Goal: Task Accomplishment & Management: Manage account settings

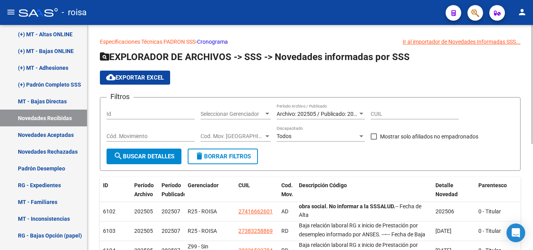
scroll to position [28, 0]
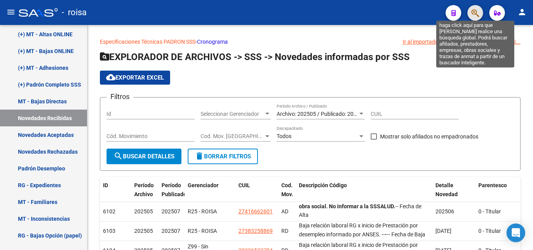
click at [473, 13] on icon "button" at bounding box center [475, 13] width 8 height 9
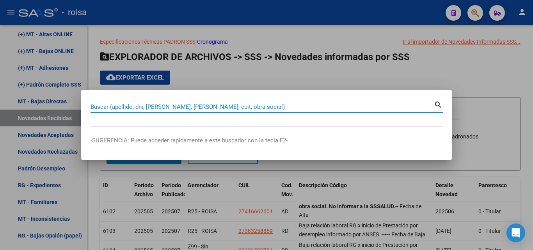
paste input "20370595446"
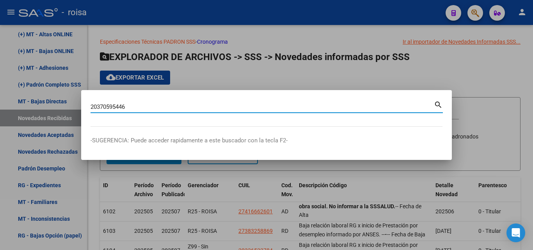
click at [439, 108] on mat-icon "search" at bounding box center [438, 103] width 9 height 9
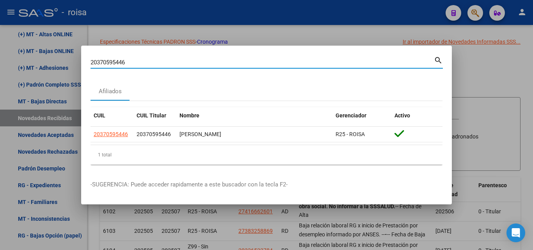
drag, startPoint x: 0, startPoint y: 39, endPoint x: 7, endPoint y: 37, distance: 7.3
click at [0, 37] on div "20370595446 Buscar (apellido, dni, cuil, nro traspaso, cuit, obra social) searc…" at bounding box center [266, 125] width 533 height 250
paste input "00253491"
type input "20300253491"
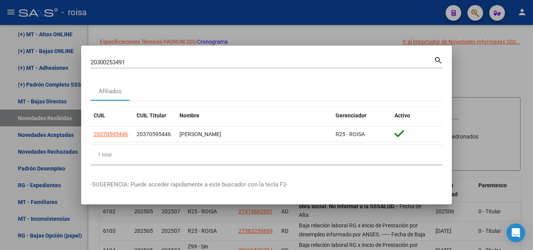
click at [436, 60] on mat-icon "search" at bounding box center [438, 59] width 9 height 9
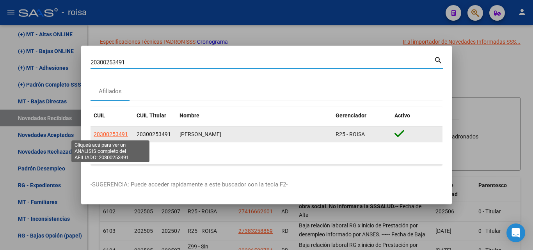
click at [120, 135] on span "20300253491" at bounding box center [111, 134] width 34 height 6
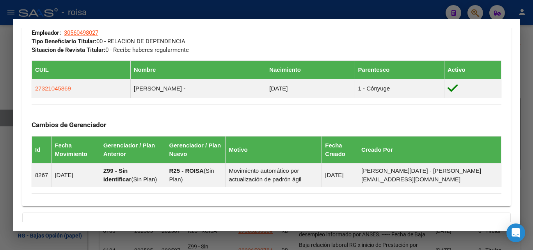
scroll to position [394, 0]
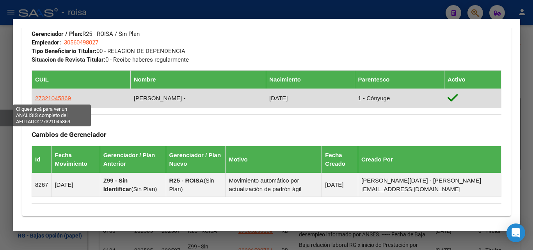
click at [60, 98] on span "27321045869" at bounding box center [53, 98] width 36 height 7
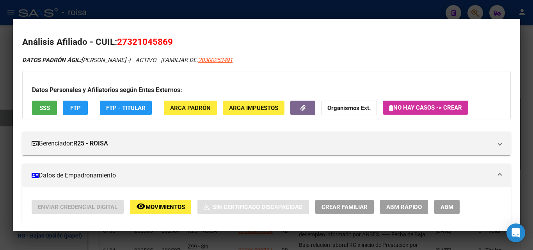
click at [48, 105] on span "SSS" at bounding box center [44, 108] width 11 height 7
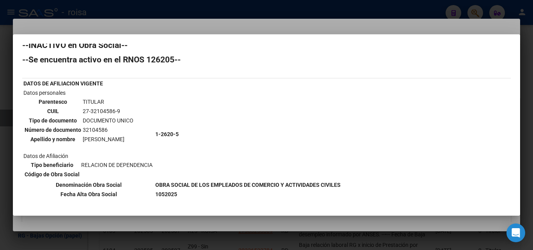
scroll to position [0, 0]
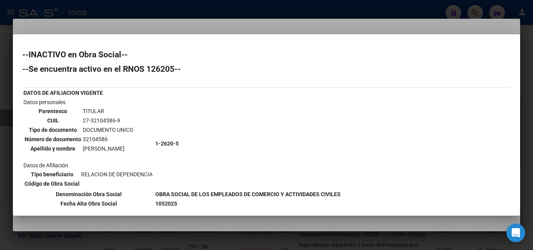
click at [171, 18] on div at bounding box center [266, 125] width 533 height 250
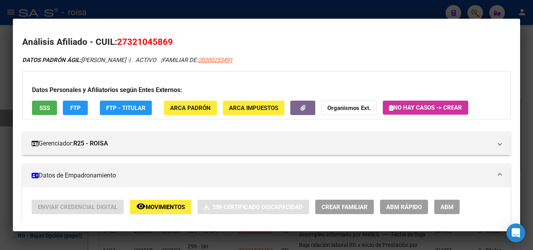
scroll to position [39, 0]
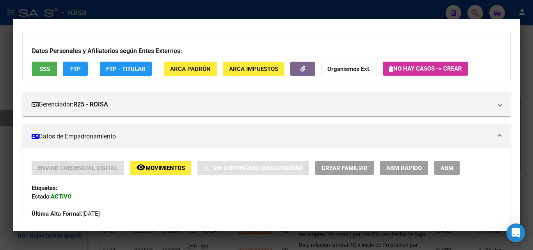
click at [162, 171] on span "Movimientos" at bounding box center [165, 168] width 39 height 7
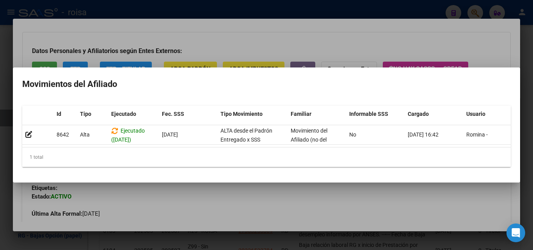
click at [339, 210] on div at bounding box center [266, 125] width 533 height 250
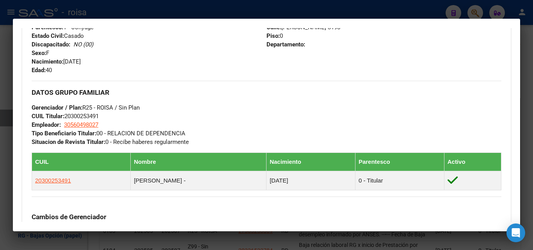
scroll to position [351, 0]
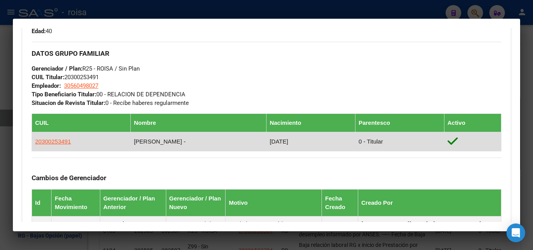
click at [458, 141] on icon at bounding box center [452, 141] width 10 height 12
click at [454, 142] on icon at bounding box center [452, 141] width 10 height 12
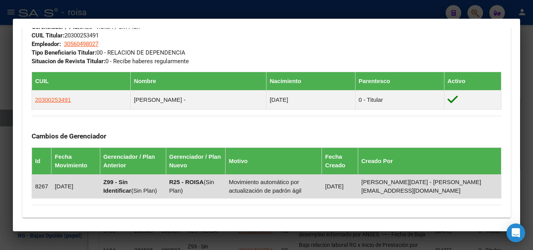
scroll to position [374, 0]
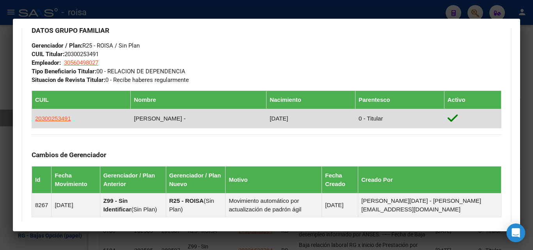
click at [455, 118] on icon at bounding box center [452, 118] width 10 height 12
click at [165, 115] on td "[PERSON_NAME] -" at bounding box center [199, 118] width 136 height 19
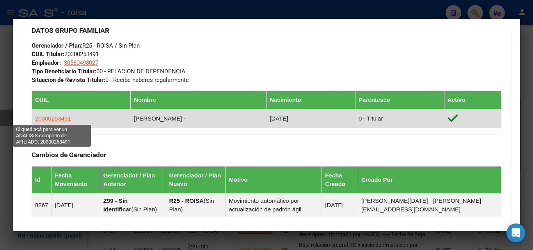
click at [53, 120] on span "20300253491" at bounding box center [53, 118] width 36 height 7
type textarea "20300253491"
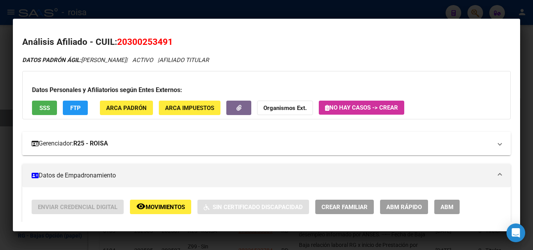
scroll to position [39, 0]
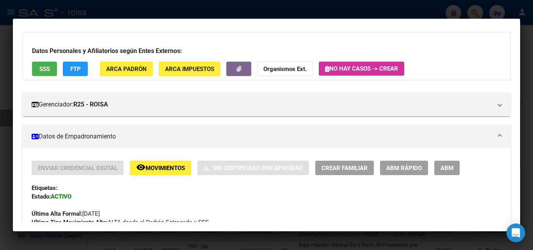
click at [116, 138] on mat-panel-title "Datos de Empadronamiento" at bounding box center [262, 136] width 460 height 9
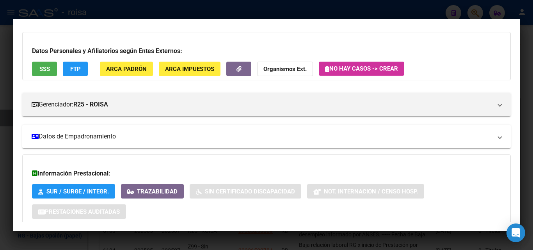
click at [102, 137] on mat-panel-title "Datos de Empadronamiento" at bounding box center [262, 136] width 460 height 9
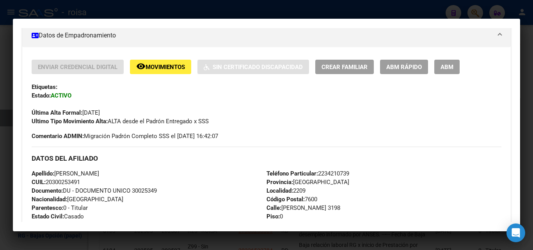
scroll to position [121, 0]
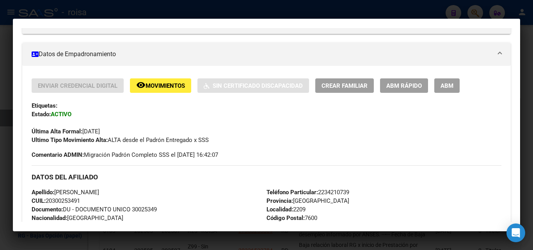
click at [445, 85] on span "ABM" at bounding box center [446, 85] width 13 height 7
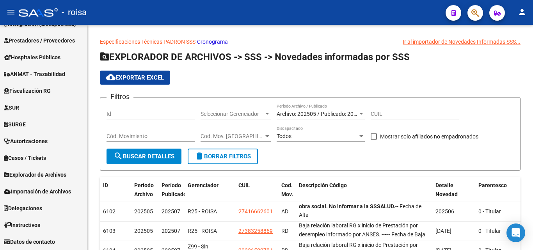
scroll to position [298, 0]
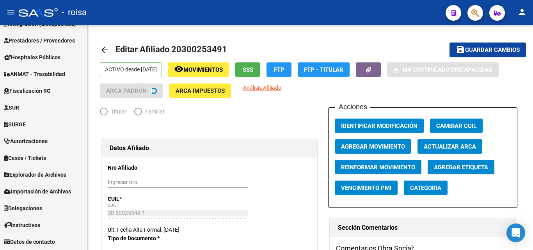
radio input "true"
type input "30-56049802-7"
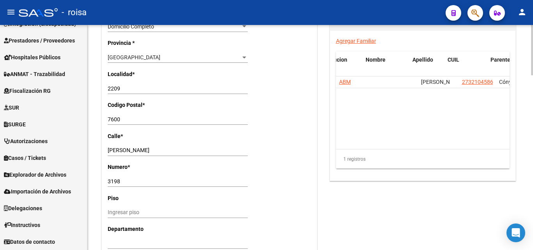
scroll to position [0, 41]
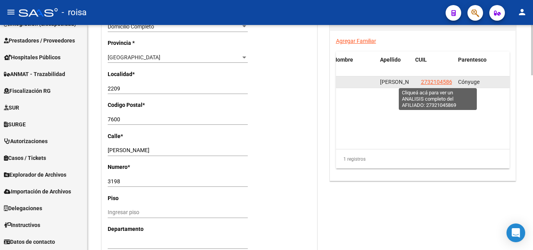
click at [441, 81] on span "27321045869" at bounding box center [438, 82] width 34 height 6
type textarea "27321045869"
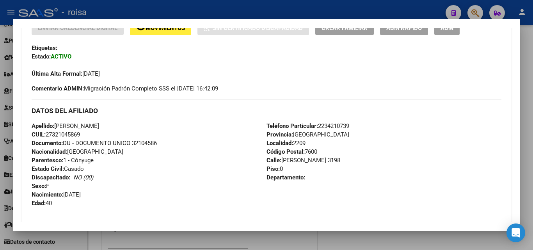
scroll to position [140, 0]
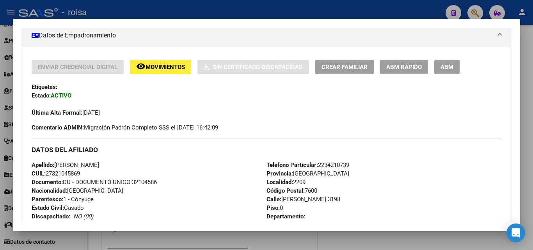
click at [401, 64] on span "ABM Rápido" at bounding box center [404, 67] width 36 height 7
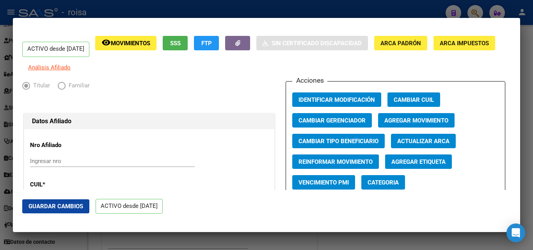
click at [62, 90] on span "Elija una opción" at bounding box center [62, 86] width 8 height 8
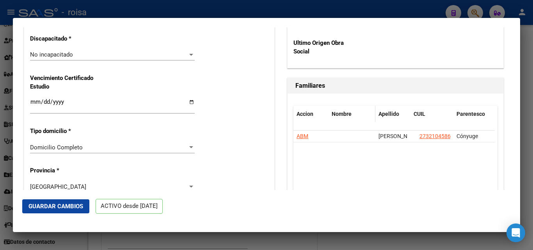
scroll to position [621, 0]
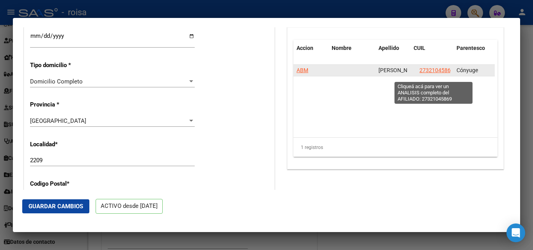
click at [434, 73] on span "27321045869" at bounding box center [436, 70] width 34 height 6
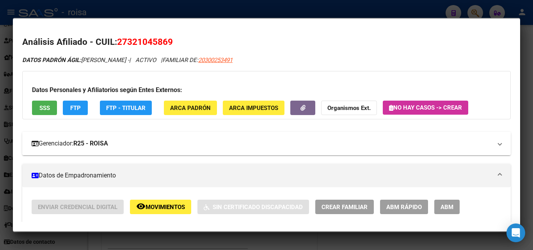
scroll to position [39, 0]
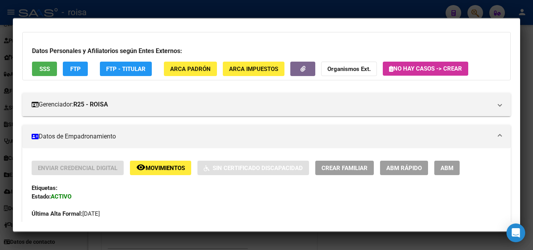
click at [169, 173] on button "remove_red_eye Movimientos" at bounding box center [160, 168] width 61 height 14
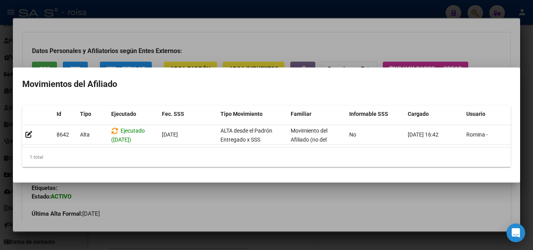
click at [263, 214] on div at bounding box center [266, 125] width 533 height 250
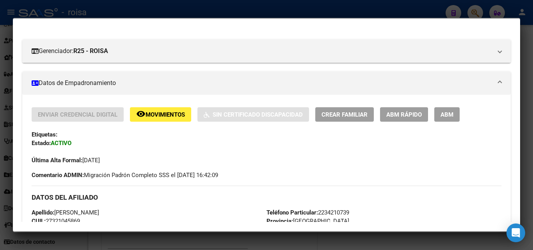
scroll to position [62, 0]
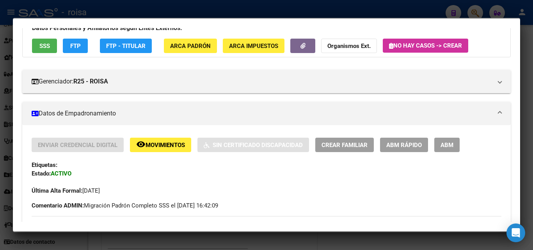
click at [446, 147] on span "ABM" at bounding box center [446, 145] width 13 height 7
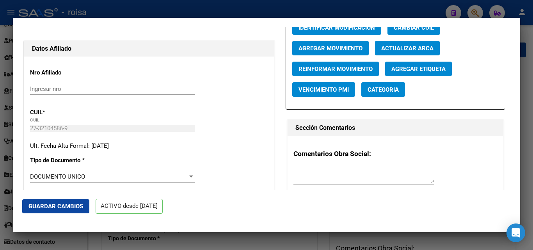
scroll to position [39, 0]
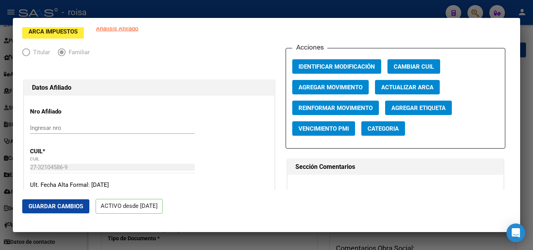
click at [342, 85] on span "Agregar Movimiento" at bounding box center [330, 87] width 64 height 7
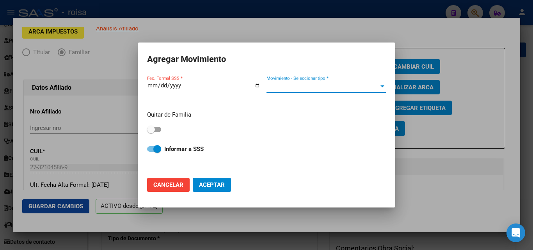
click at [342, 85] on span "Movimiento - Seleccionar tipo *" at bounding box center [322, 86] width 112 height 7
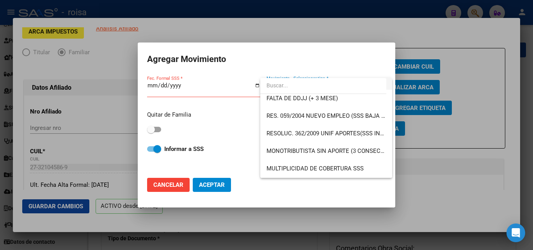
scroll to position [273, 0]
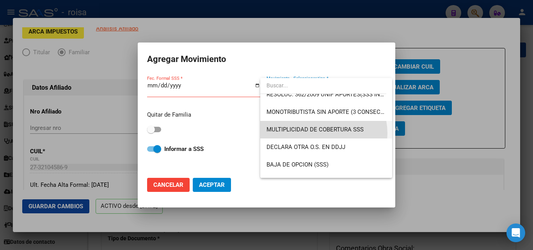
click at [319, 133] on span "MULTIPLICIDAD DE COBERTURA SSS" at bounding box center [325, 130] width 119 height 18
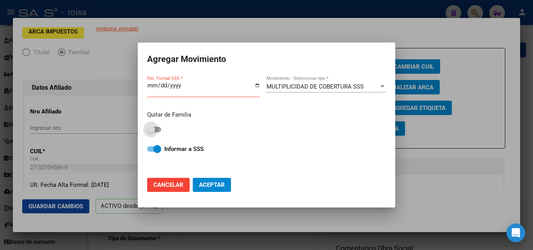
click at [155, 129] on span at bounding box center [154, 129] width 14 height 5
click at [151, 132] on input "checkbox" at bounding box center [151, 132] width 0 height 0
checkbox input "true"
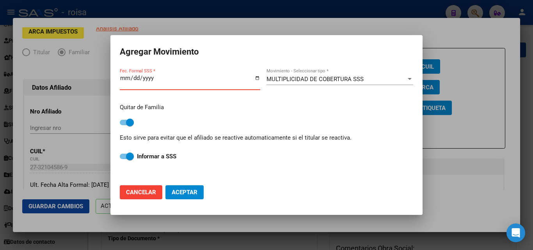
click at [130, 77] on input "Fec. Formal SSS *" at bounding box center [190, 81] width 140 height 12
click at [125, 78] on input "Fec. Formal SSS *" at bounding box center [190, 81] width 140 height 12
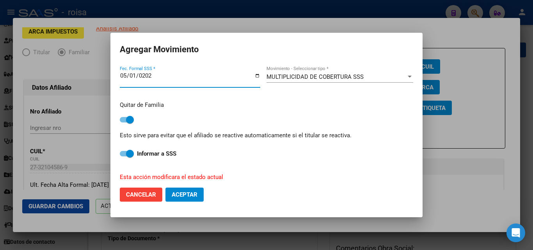
type input "[DATE]"
click at [187, 190] on button "Aceptar" at bounding box center [184, 195] width 38 height 14
checkbox input "false"
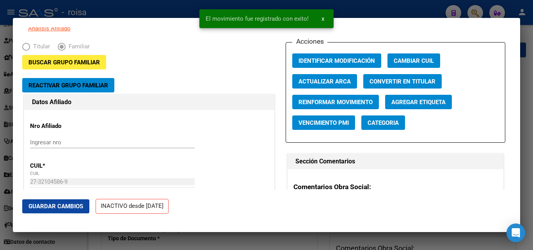
scroll to position [0, 0]
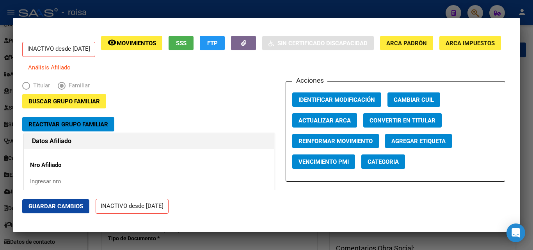
click at [527, 101] on div at bounding box center [266, 125] width 533 height 250
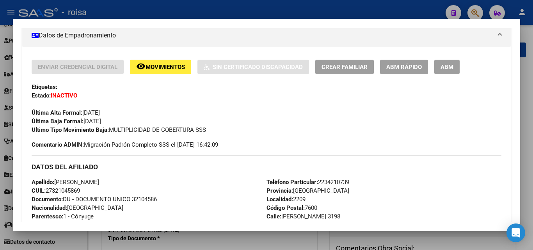
click at [139, 7] on div at bounding box center [266, 125] width 533 height 250
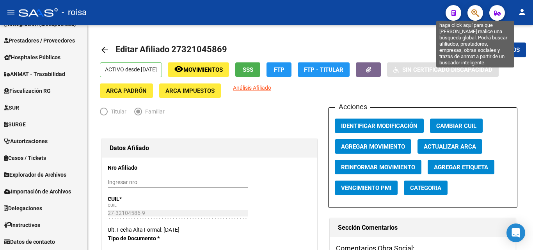
click at [474, 12] on icon "button" at bounding box center [475, 13] width 8 height 9
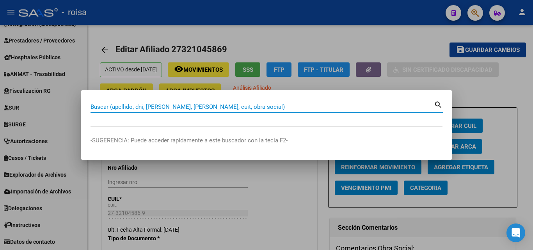
click at [212, 105] on input "Buscar (apellido, dni, [PERSON_NAME], [PERSON_NAME], cuit, obra social)" at bounding box center [262, 106] width 343 height 7
paste input "20300253491"
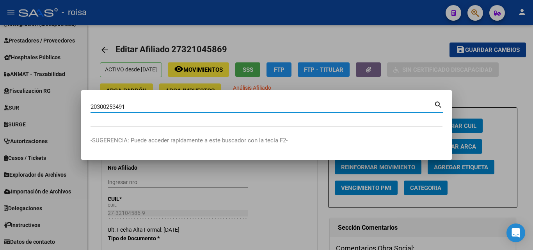
type input "20300253491"
click at [443, 101] on mat-dialog-content "20300253491 Buscar (apellido, dni, [PERSON_NAME], [PERSON_NAME], cuit, obra soc…" at bounding box center [266, 112] width 371 height 27
click at [439, 101] on mat-icon "search" at bounding box center [438, 103] width 9 height 9
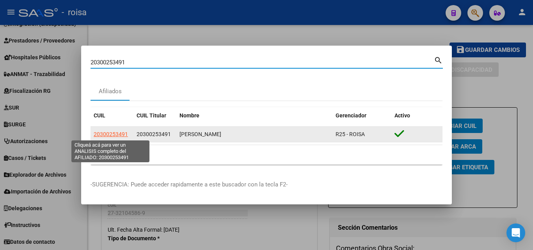
click at [120, 135] on span "20300253491" at bounding box center [111, 134] width 34 height 6
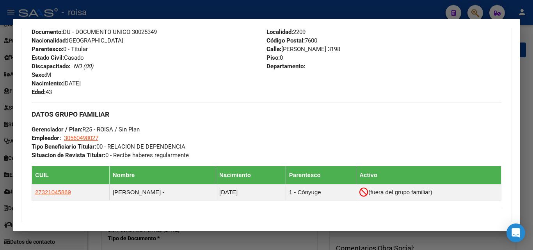
scroll to position [312, 0]
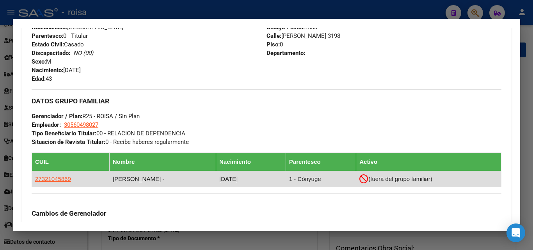
click at [368, 180] on icon at bounding box center [363, 178] width 9 height 9
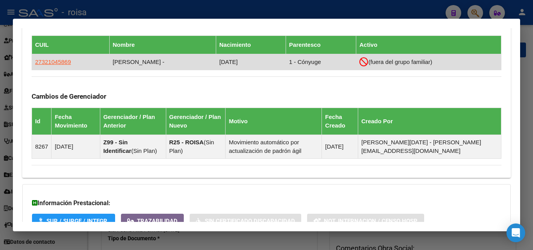
scroll to position [390, 0]
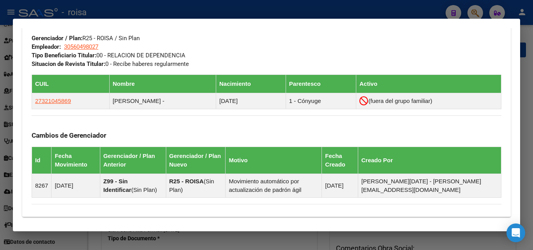
click at [443, 52] on div "DATOS GRUPO FAMILIAR Gerenciador / Plan: R25 - ROISA / Sin Plan Empleador: 3056…" at bounding box center [267, 39] width 470 height 57
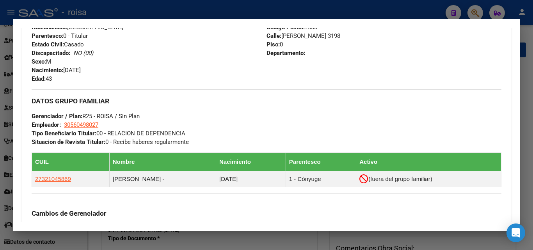
scroll to position [351, 0]
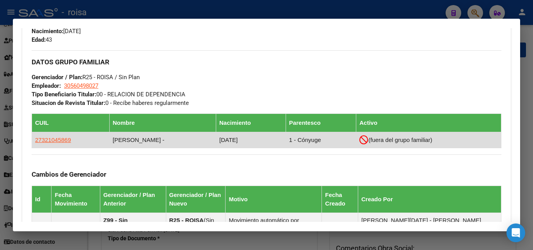
click at [368, 140] on icon at bounding box center [363, 139] width 9 height 9
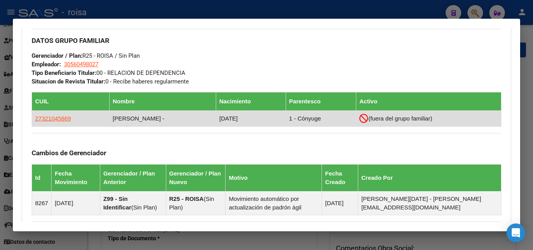
scroll to position [390, 0]
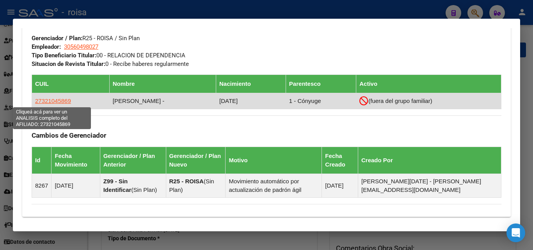
click at [51, 98] on span "27321045869" at bounding box center [53, 101] width 36 height 7
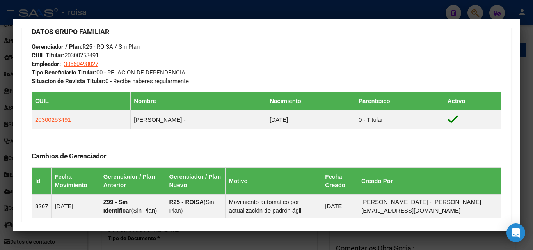
click at [193, 51] on div "DATOS GRUPO FAMILIAR Gerenciador / Plan: R25 - ROISA / Sin Plan CUIL Titular: 2…" at bounding box center [267, 53] width 470 height 66
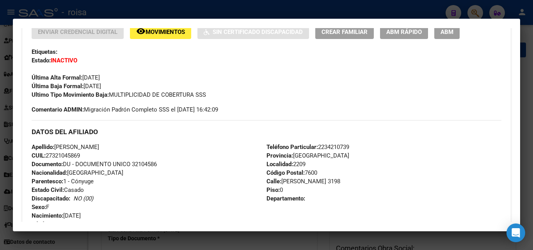
scroll to position [157, 0]
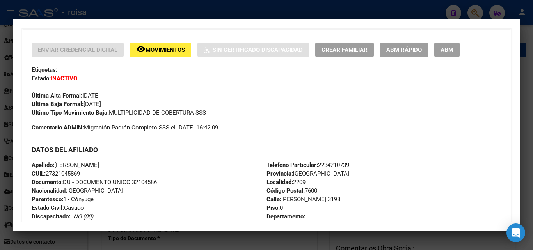
click at [254, 109] on div "Ultimo Tipo Movimiento Baja: MULTIPLICIDAD DE COBERTURA SSS" at bounding box center [267, 112] width 470 height 9
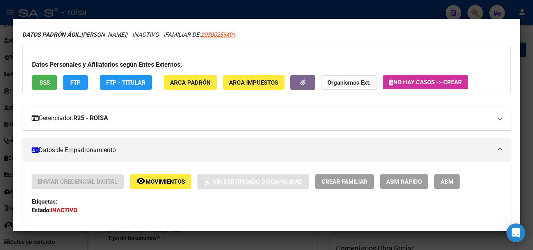
scroll to position [39, 0]
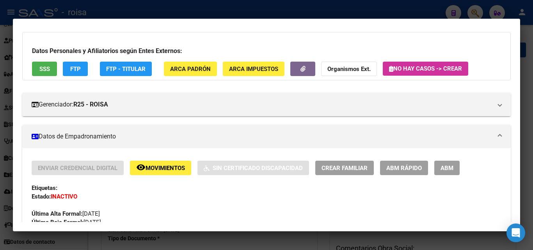
click at [270, 34] on div "Datos Personales y Afiliatorios según Entes Externos: SSS FTP FTP - Titular ARC…" at bounding box center [266, 56] width 488 height 48
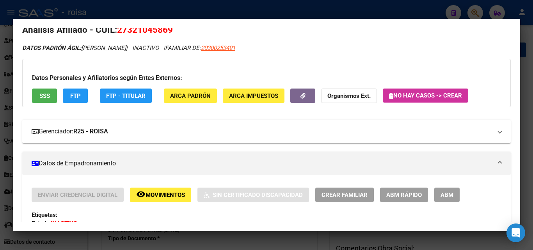
scroll to position [0, 0]
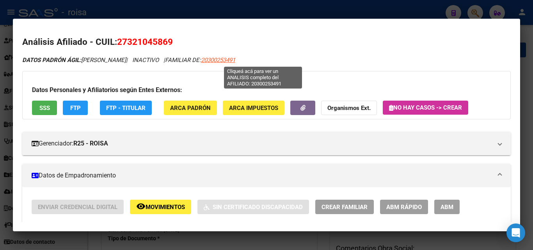
click at [235, 59] on span "20300253491" at bounding box center [218, 60] width 34 height 7
type textarea "20300253491"
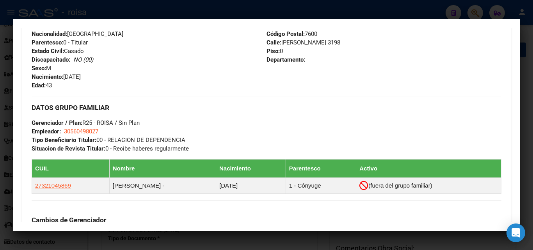
scroll to position [351, 0]
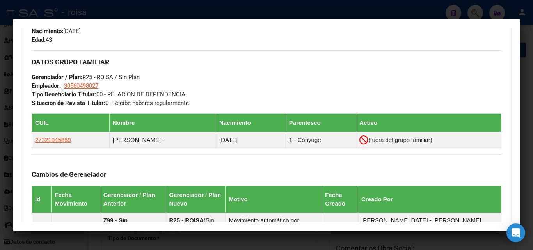
click at [270, 90] on div "DATOS GRUPO FAMILIAR Gerenciador / Plan: R25 - ROISA / Sin Plan Empleador: 3056…" at bounding box center [267, 78] width 470 height 57
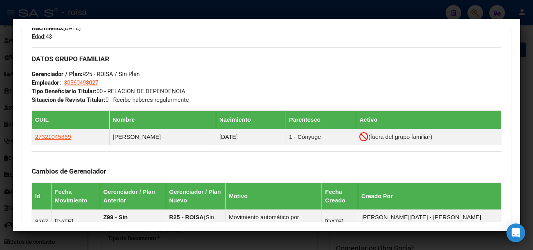
scroll to position [353, 0]
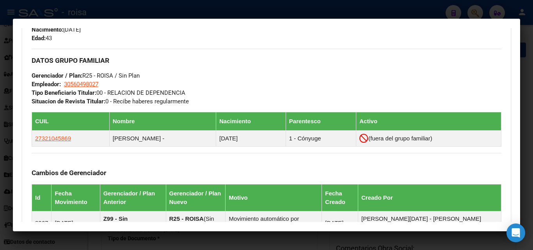
drag, startPoint x: 275, startPoint y: 96, endPoint x: 250, endPoint y: 110, distance: 28.8
click at [275, 96] on div "DATOS GRUPO FAMILIAR Gerenciador / Plan: R25 - ROISA / Sin Plan Empleador: 3056…" at bounding box center [267, 77] width 470 height 57
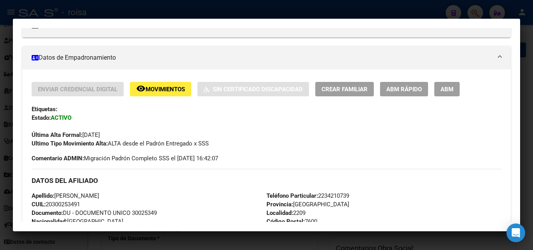
scroll to position [0, 0]
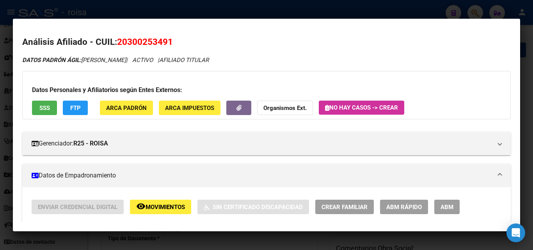
click at [178, 11] on div at bounding box center [266, 125] width 533 height 250
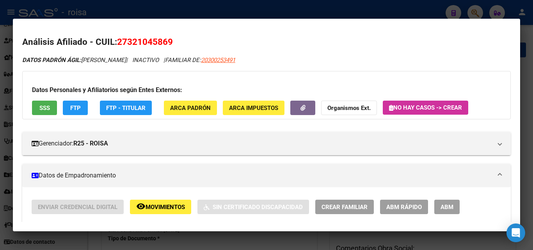
click at [529, 104] on div at bounding box center [266, 125] width 533 height 250
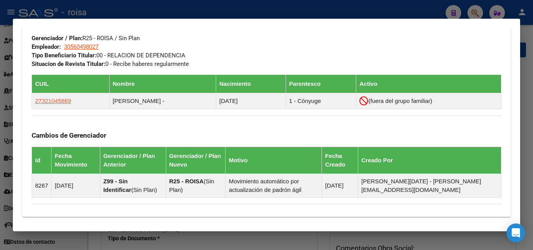
click at [474, 15] on div at bounding box center [266, 125] width 533 height 250
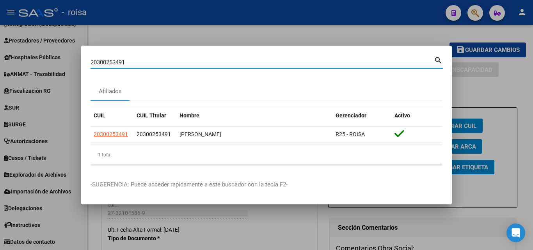
drag, startPoint x: 255, startPoint y: 63, endPoint x: 0, endPoint y: 40, distance: 255.8
click at [0, 40] on div "20300253491 Buscar (apellido, dni, cuil, nro traspaso, cuit, obra social) searc…" at bounding box center [266, 125] width 533 height 250
paste input "474417507"
type input "20474417507"
click at [435, 61] on mat-icon "search" at bounding box center [438, 59] width 9 height 9
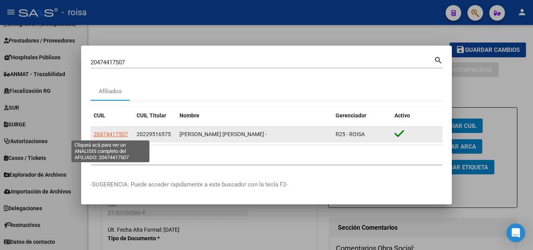
click at [111, 135] on span "20474417507" at bounding box center [111, 134] width 34 height 6
type textarea "20474417507"
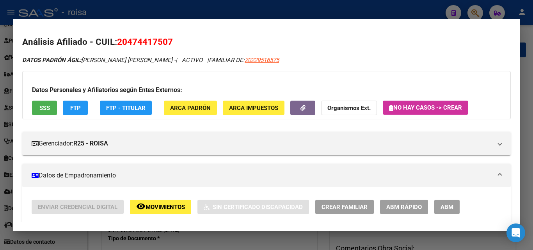
scroll to position [39, 0]
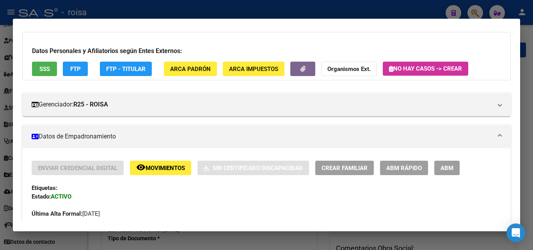
click at [153, 171] on span "Movimientos" at bounding box center [165, 168] width 39 height 7
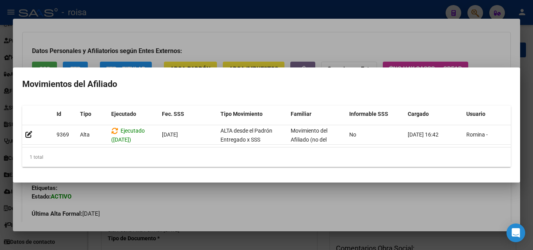
click at [183, 215] on div at bounding box center [266, 125] width 533 height 250
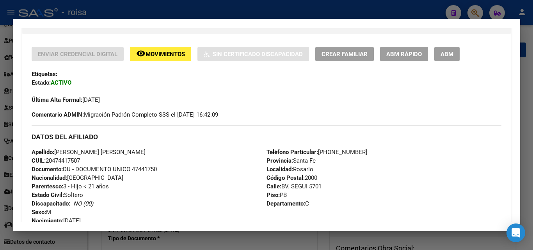
scroll to position [156, 0]
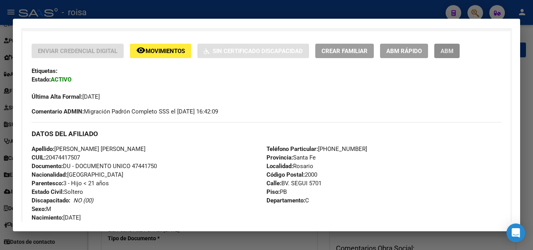
click at [440, 50] on button "ABM" at bounding box center [446, 51] width 25 height 14
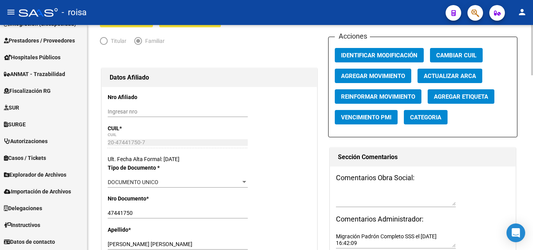
scroll to position [39, 0]
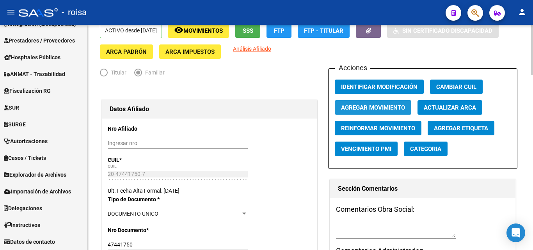
click at [378, 103] on button "Agregar Movimiento" at bounding box center [373, 107] width 76 height 14
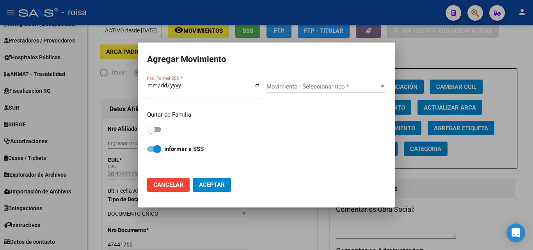
click at [333, 91] on div "Movimiento - Seleccionar tipo * Movimiento - Seleccionar tipo *" at bounding box center [325, 87] width 119 height 12
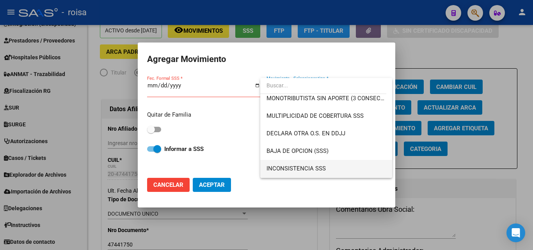
scroll to position [273, 0]
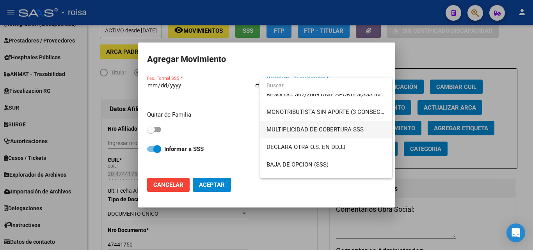
click at [306, 133] on span "MULTIPLICIDAD DE COBERTURA SSS" at bounding box center [325, 130] width 119 height 18
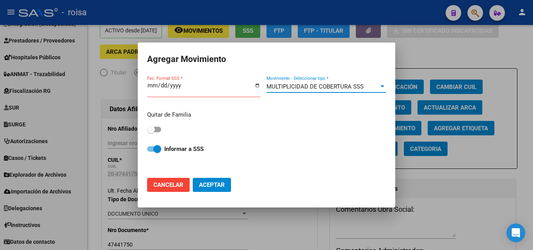
click at [162, 84] on input "Fec. Formal SSS *" at bounding box center [203, 88] width 113 height 12
click at [148, 84] on input "Fec. Formal SSS *" at bounding box center [203, 88] width 113 height 12
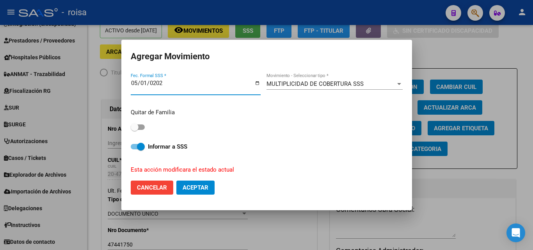
type input "[DATE]"
click at [142, 125] on span at bounding box center [138, 126] width 14 height 5
click at [135, 130] on input "checkbox" at bounding box center [134, 130] width 0 height 0
checkbox input "true"
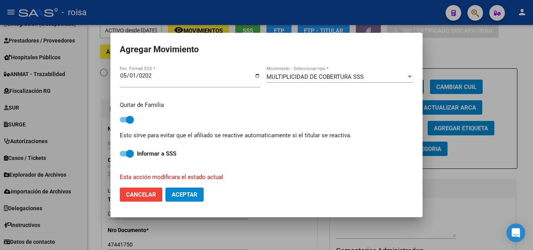
click at [174, 192] on span "Aceptar" at bounding box center [185, 194] width 26 height 7
checkbox input "false"
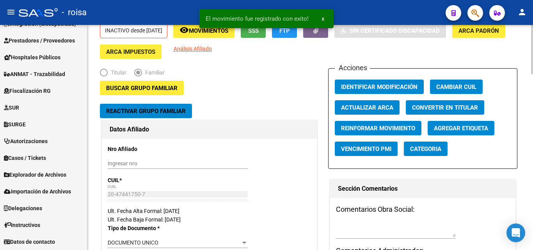
click at [285, 79] on div "Titular Familiar" at bounding box center [209, 74] width 219 height 12
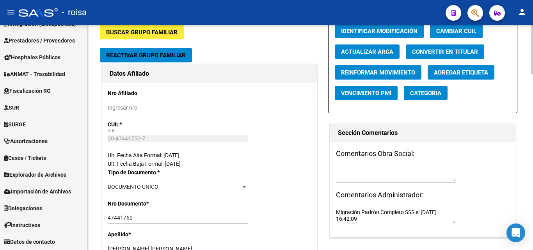
scroll to position [0, 0]
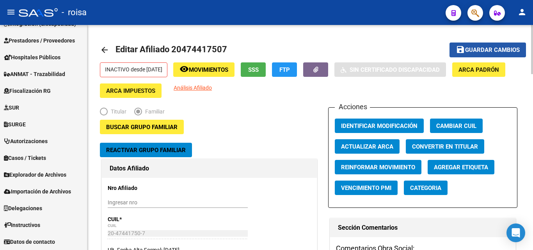
click at [478, 49] on span "Guardar cambios" at bounding box center [492, 50] width 55 height 7
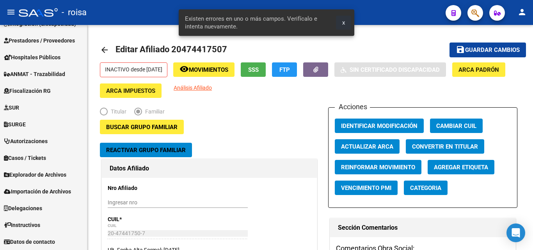
click at [343, 21] on span "x" at bounding box center [343, 22] width 3 height 7
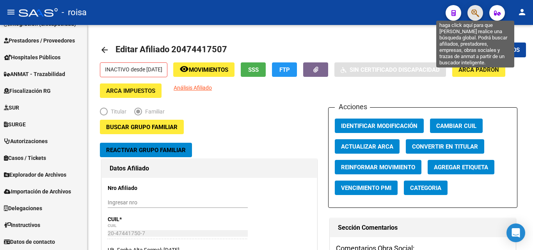
click at [473, 11] on icon "button" at bounding box center [475, 13] width 8 height 9
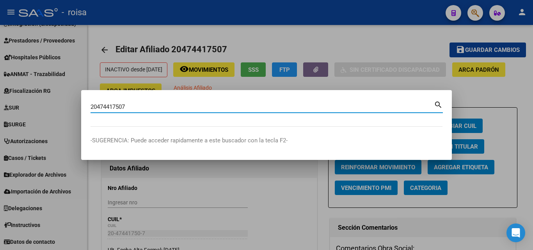
type input "20474417507"
click at [439, 105] on mat-icon "search" at bounding box center [438, 103] width 9 height 9
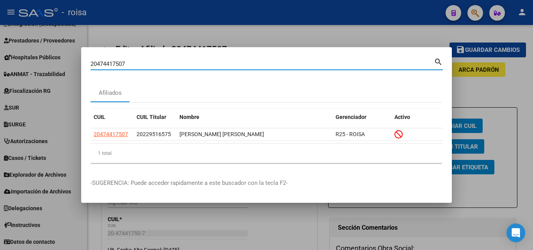
click at [471, 75] on div at bounding box center [266, 125] width 533 height 250
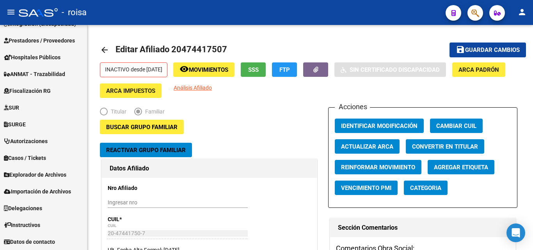
click at [478, 20] on span "button" at bounding box center [475, 13] width 8 height 16
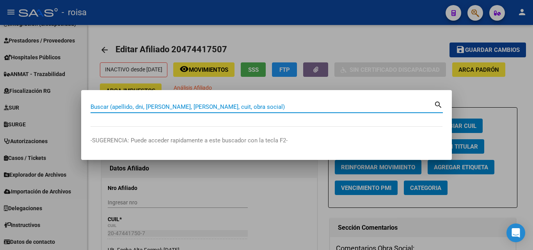
paste input "27329368438"
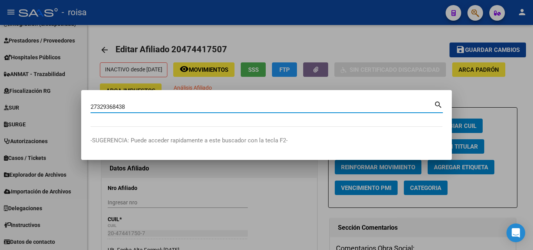
type input "27329368438"
click at [437, 104] on mat-icon "search" at bounding box center [438, 103] width 9 height 9
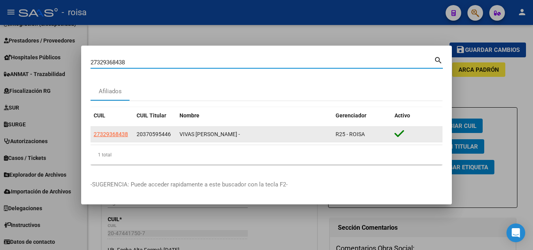
click at [117, 134] on span "27329368438" at bounding box center [111, 134] width 34 height 6
type textarea "27329368438"
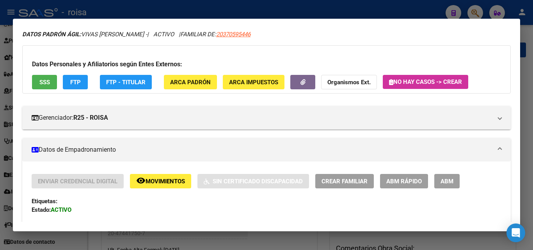
scroll to position [39, 0]
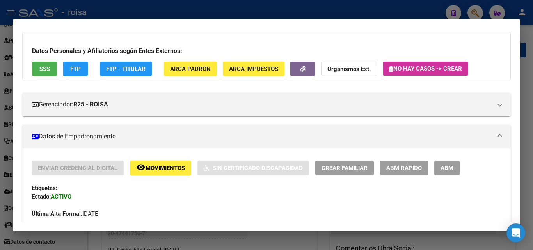
click at [449, 164] on button "ABM" at bounding box center [446, 168] width 25 height 14
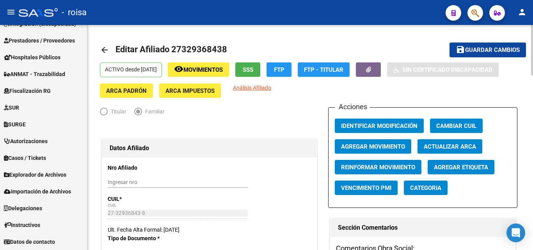
click at [384, 145] on span "Agregar Movimiento" at bounding box center [373, 146] width 64 height 7
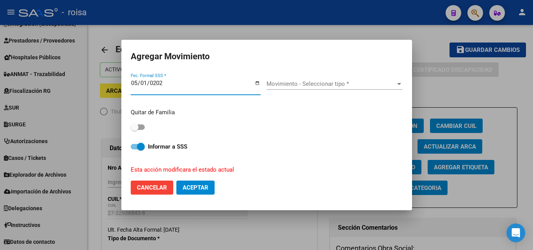
type input "[DATE]"
click at [279, 84] on span "Movimiento - Seleccionar tipo *" at bounding box center [330, 83] width 129 height 7
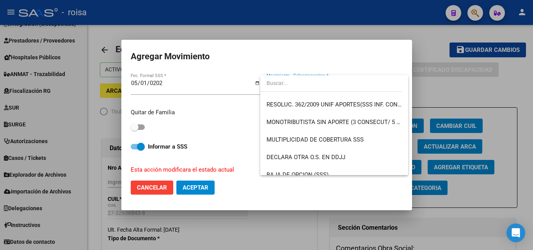
scroll to position [273, 0]
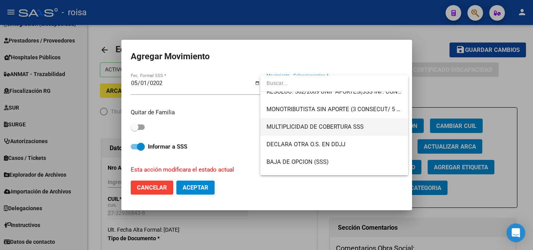
click at [314, 132] on span "MULTIPLICIDAD DE COBERTURA SSS" at bounding box center [333, 127] width 135 height 18
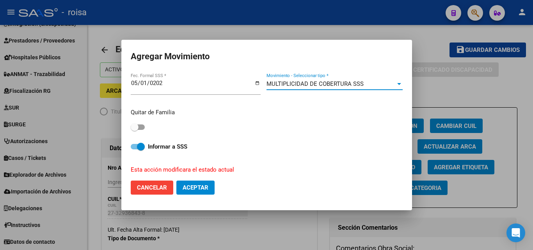
click at [137, 125] on span at bounding box center [135, 127] width 8 height 8
click at [135, 130] on input "checkbox" at bounding box center [134, 130] width 0 height 0
checkbox input "true"
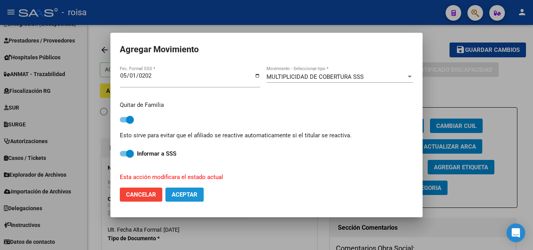
click at [185, 195] on span "Aceptar" at bounding box center [185, 194] width 26 height 7
checkbox input "false"
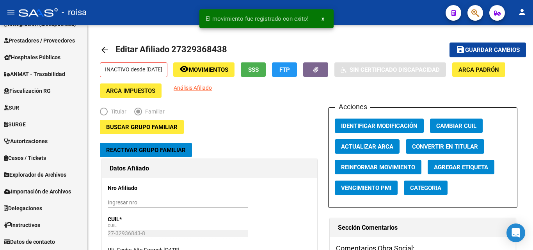
click at [477, 14] on icon "button" at bounding box center [475, 13] width 8 height 9
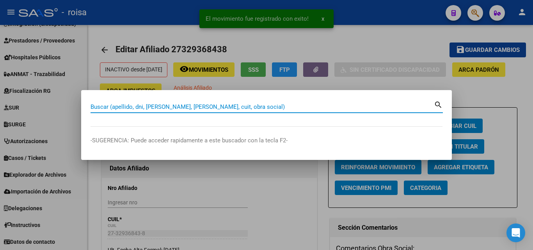
paste input "27329368438"
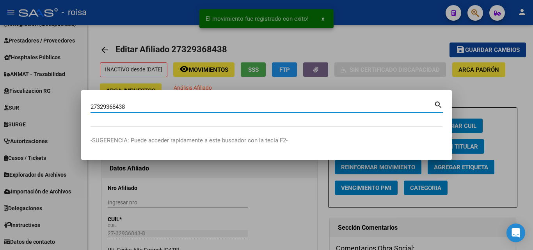
type input "27329368438"
click at [436, 103] on mat-icon "search" at bounding box center [438, 103] width 9 height 9
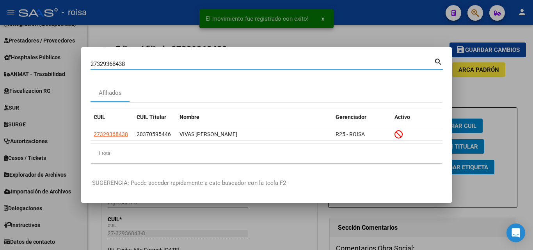
click at [348, 33] on div at bounding box center [266, 125] width 533 height 250
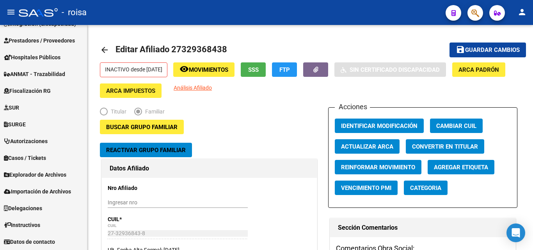
click at [478, 7] on span "button" at bounding box center [475, 13] width 8 height 16
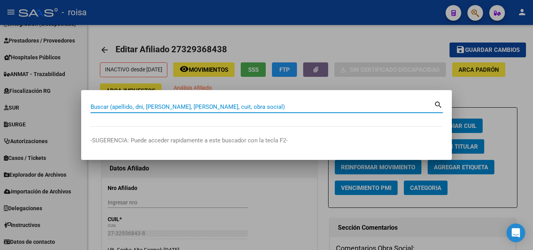
paste input "27-32835704-1"
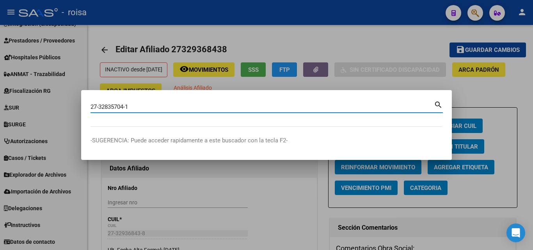
click at [439, 101] on mat-icon "search" at bounding box center [438, 103] width 9 height 9
type input "27328357041"
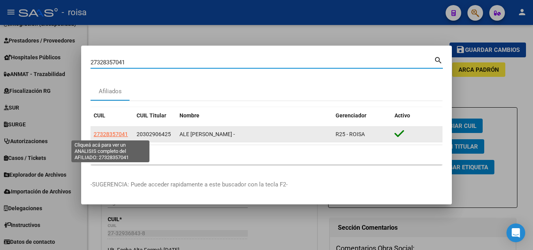
click at [113, 135] on span "27328357041" at bounding box center [111, 134] width 34 height 6
type textarea "27328357041"
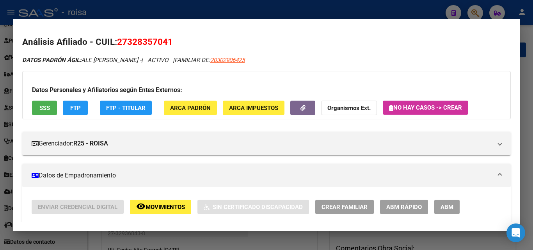
scroll to position [39, 0]
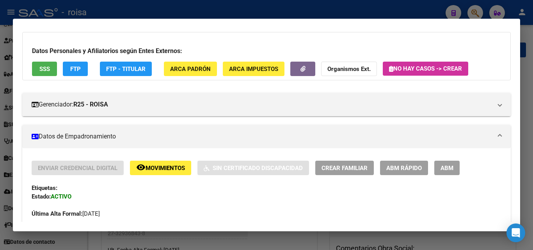
click at [442, 167] on span "ABM" at bounding box center [446, 168] width 13 height 7
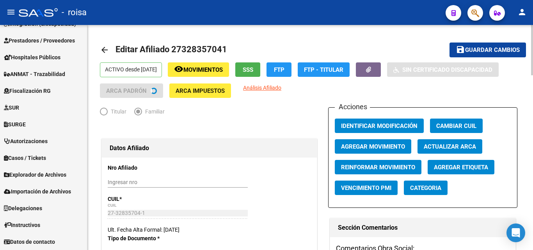
scroll to position [39, 0]
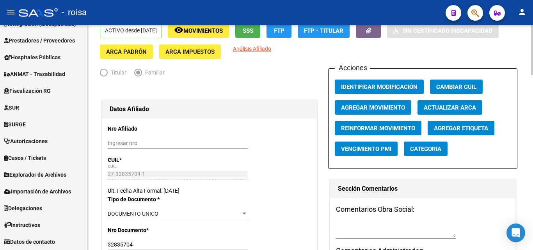
click at [393, 105] on span "Agregar Movimiento" at bounding box center [373, 107] width 64 height 7
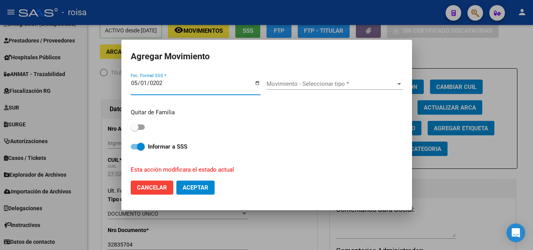
type input "[DATE]"
click at [304, 88] on div "Movimiento - Seleccionar tipo * Movimiento - Seleccionar tipo *" at bounding box center [334, 84] width 136 height 12
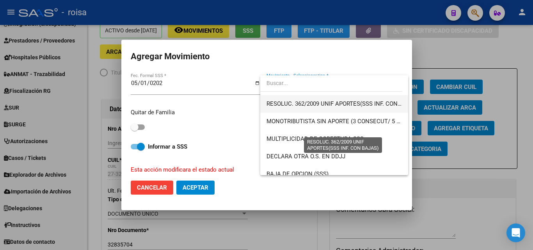
scroll to position [273, 0]
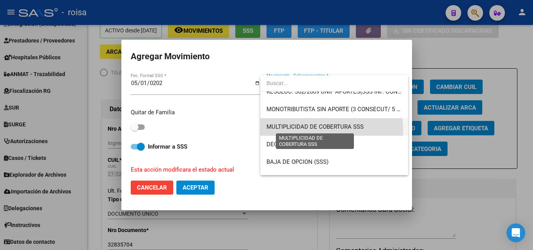
click at [312, 130] on span "MULTIPLICIDAD DE COBERTURA SSS" at bounding box center [314, 126] width 97 height 7
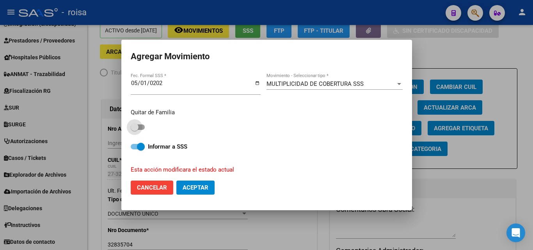
click at [137, 126] on span at bounding box center [135, 127] width 8 height 8
click at [135, 130] on input "checkbox" at bounding box center [134, 130] width 0 height 0
checkbox input "true"
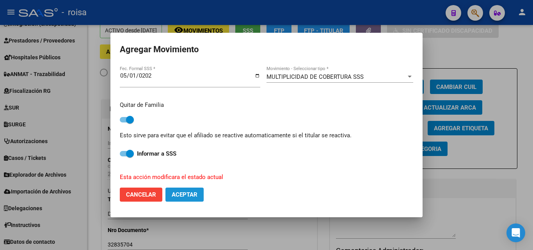
click at [179, 194] on span "Aceptar" at bounding box center [185, 194] width 26 height 7
checkbox input "false"
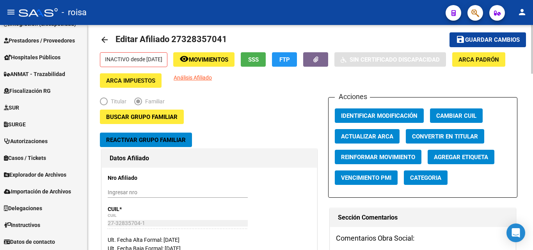
scroll to position [0, 0]
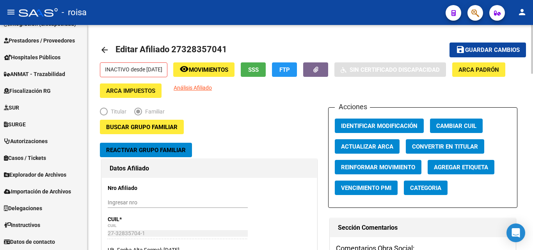
click at [381, 53] on mat-toolbar-row "arrow_back Editar Afiliado 27328357041" at bounding box center [264, 49] width 328 height 25
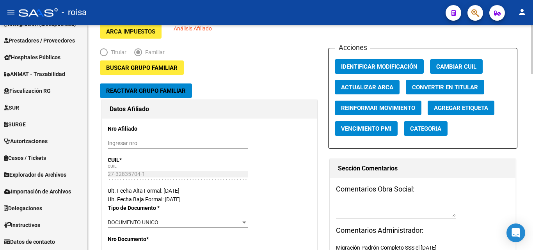
scroll to position [78, 0]
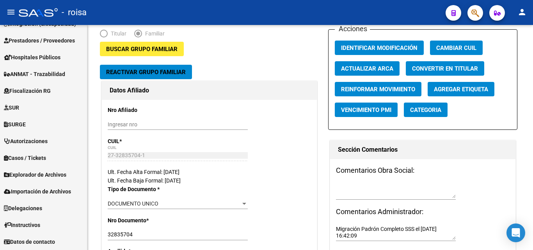
click at [462, 10] on div at bounding box center [472, 13] width 22 height 16
click at [469, 10] on button "button" at bounding box center [475, 13] width 16 height 16
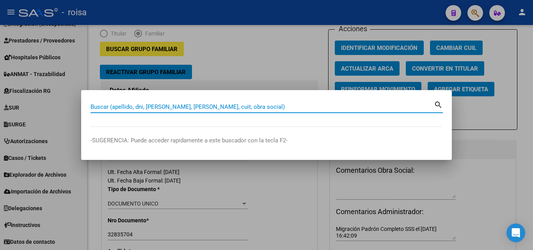
paste input "27453072024"
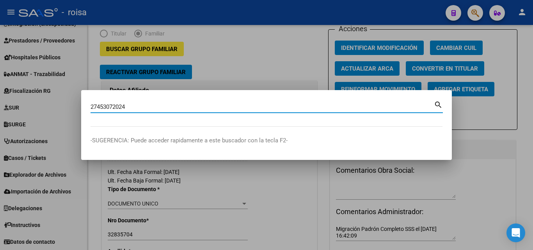
type input "27453072024"
click at [439, 103] on mat-icon "search" at bounding box center [438, 103] width 9 height 9
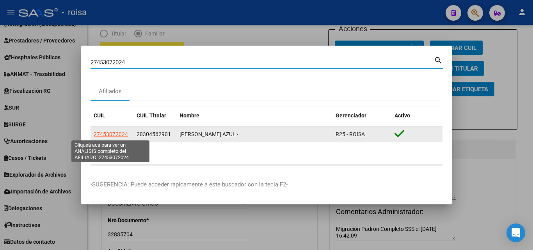
click at [110, 135] on span "27453072024" at bounding box center [111, 134] width 34 height 6
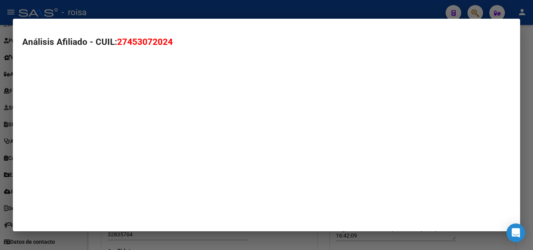
type textarea "27453072024"
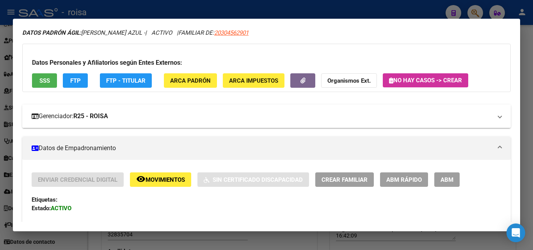
scroll to position [39, 0]
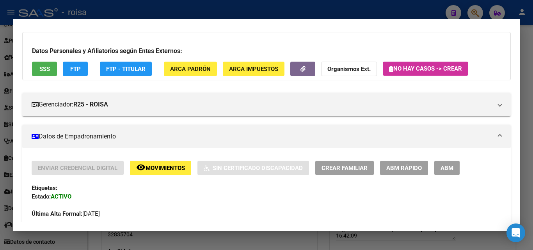
click at [447, 173] on button "ABM" at bounding box center [446, 168] width 25 height 14
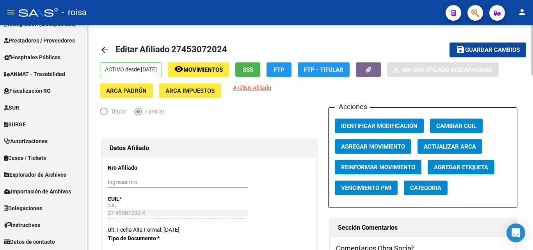
click at [382, 148] on span "Agregar Movimiento" at bounding box center [373, 146] width 64 height 7
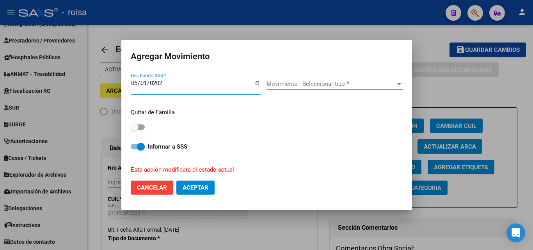
type input "[DATE]"
click at [341, 83] on span "Movimiento - Seleccionar tipo *" at bounding box center [330, 83] width 129 height 7
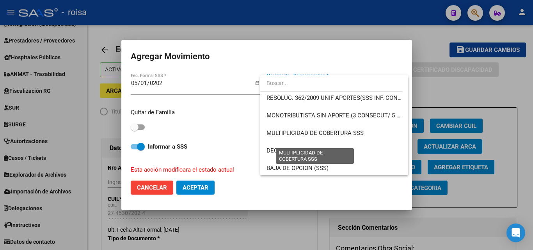
scroll to position [255, 0]
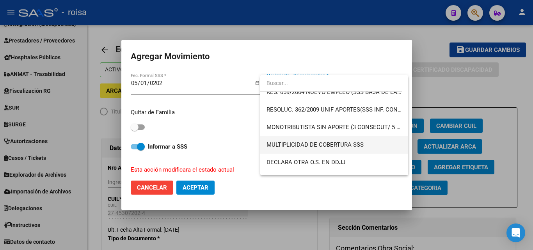
click at [320, 140] on span "MULTIPLICIDAD DE COBERTURA SSS" at bounding box center [333, 145] width 135 height 18
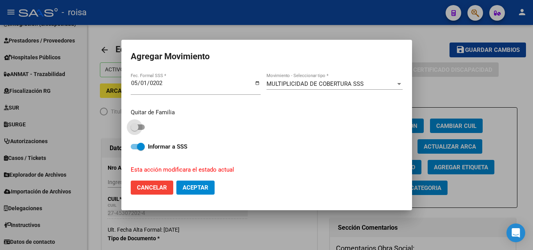
click at [136, 123] on span at bounding box center [135, 127] width 8 height 8
click at [135, 130] on input "checkbox" at bounding box center [134, 130] width 0 height 0
checkbox input "true"
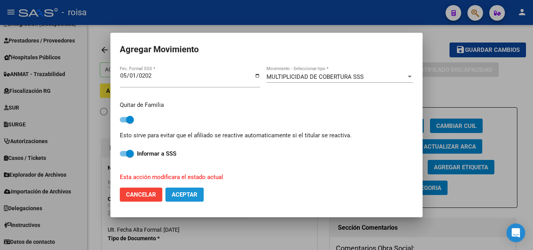
click at [179, 195] on span "Aceptar" at bounding box center [185, 194] width 26 height 7
checkbox input "false"
